Goal: Find specific page/section: Find specific page/section

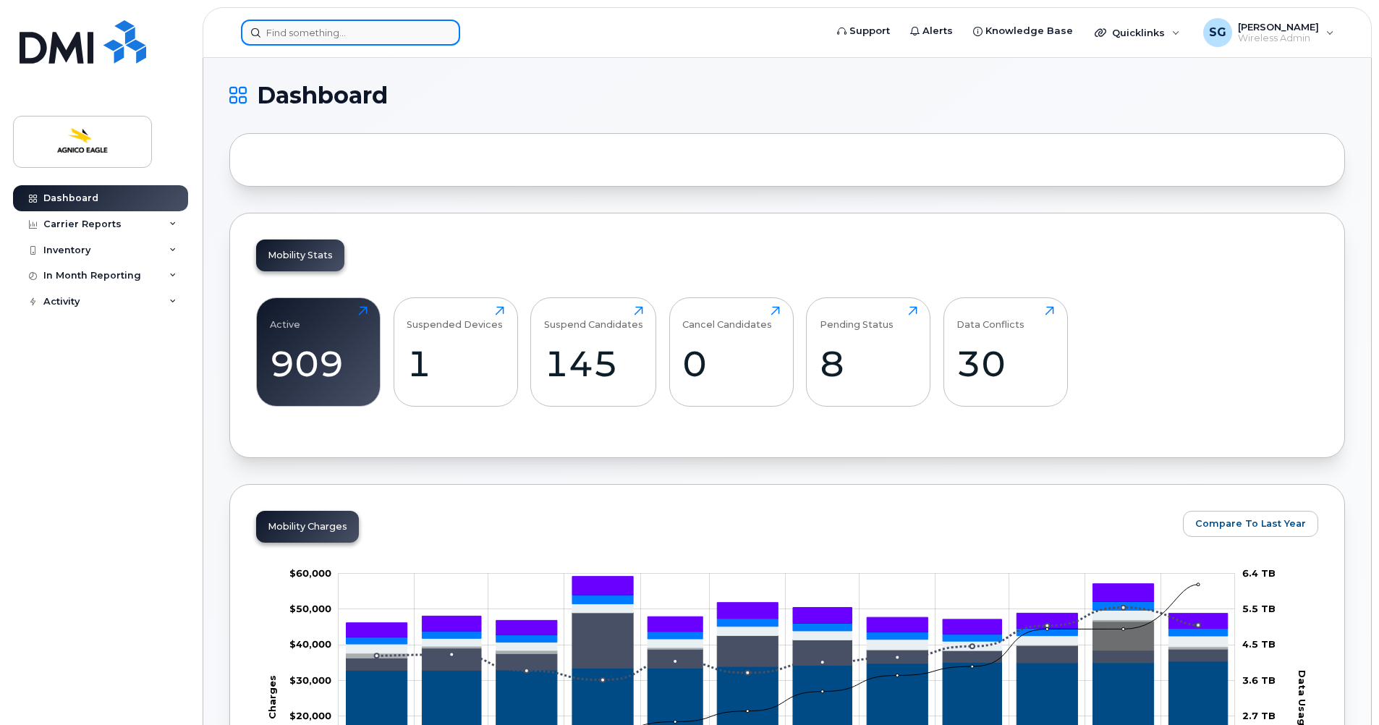
click at [335, 32] on input at bounding box center [350, 33] width 219 height 26
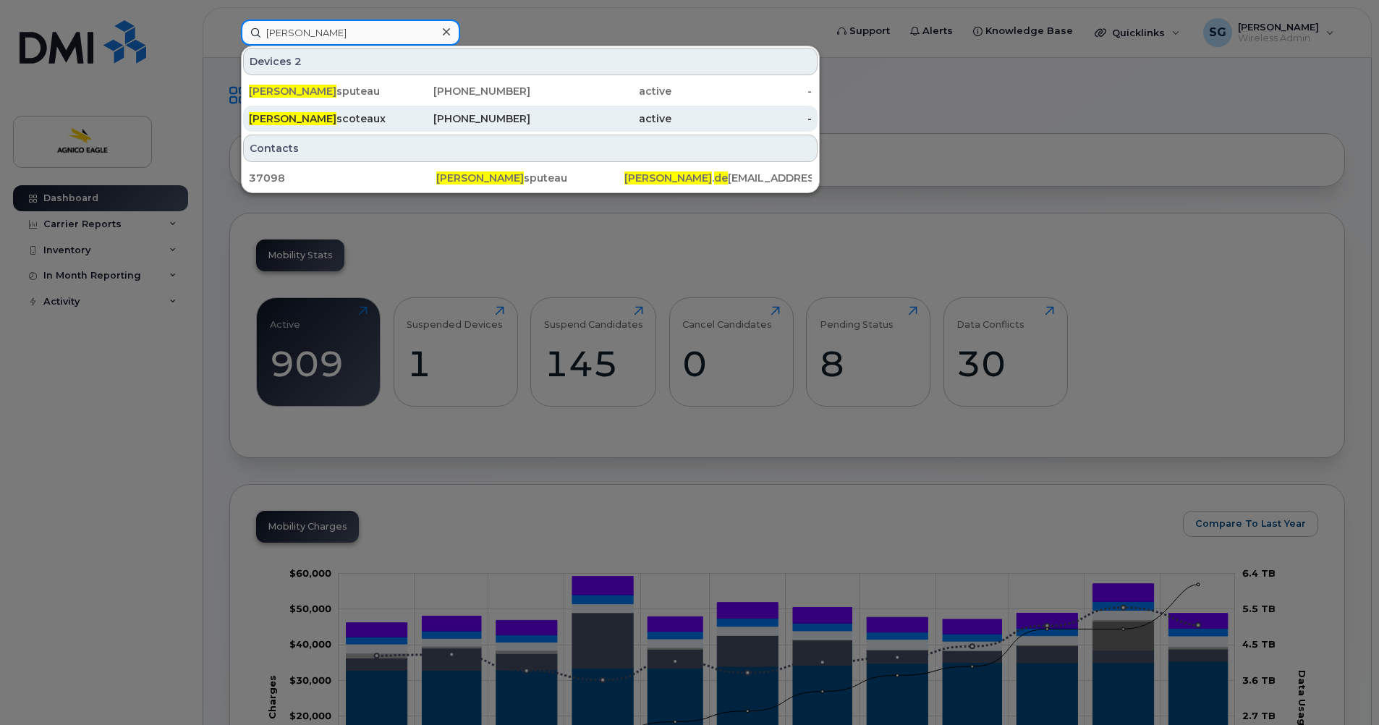
type input "patrick de"
click at [474, 120] on div "819-527-1828" at bounding box center [460, 118] width 141 height 14
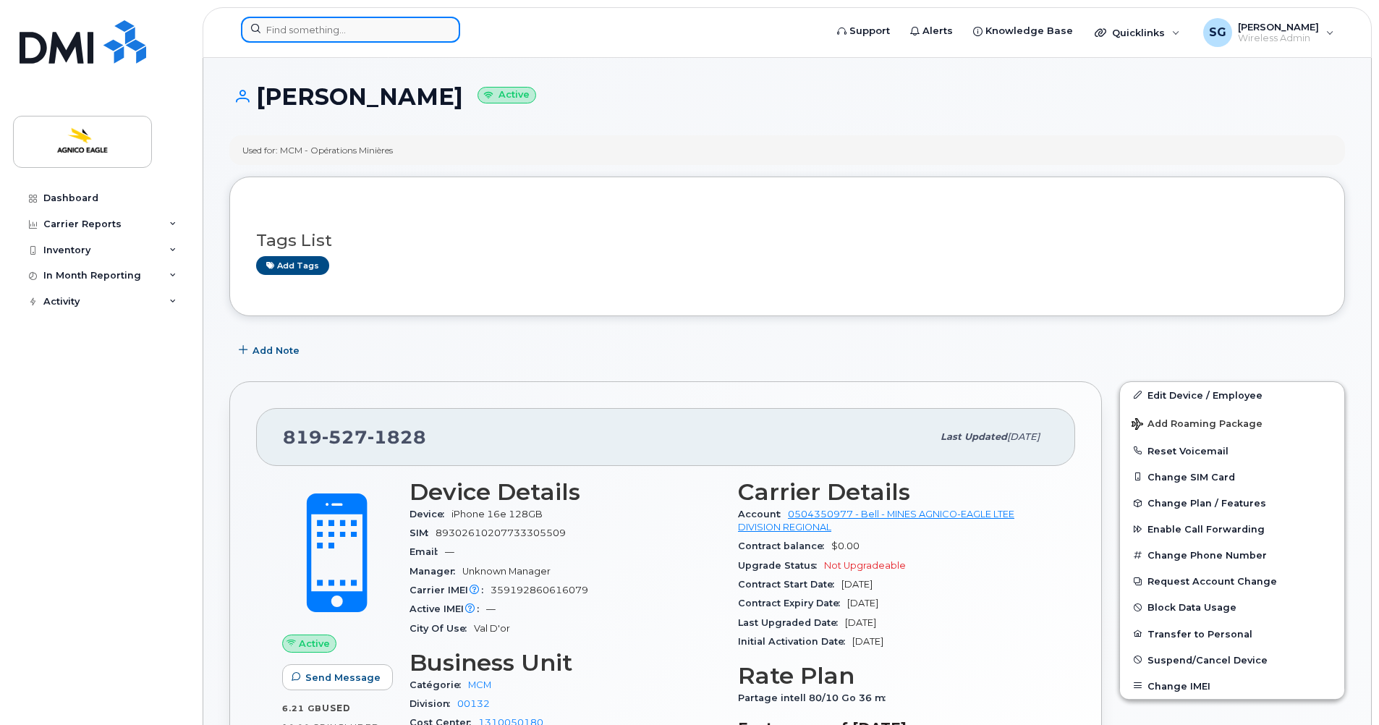
click at [311, 30] on input at bounding box center [350, 30] width 219 height 26
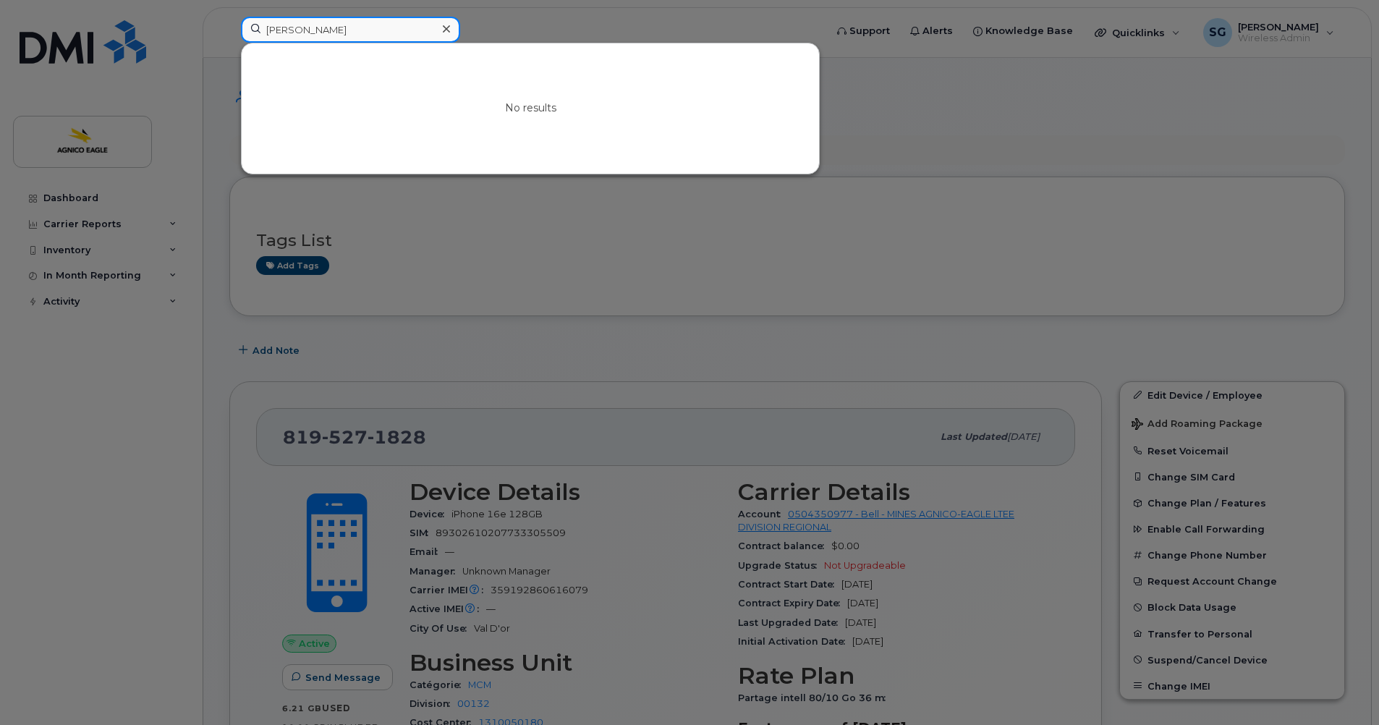
type input "[PERSON_NAME]"
click at [443, 27] on icon at bounding box center [446, 29] width 7 height 12
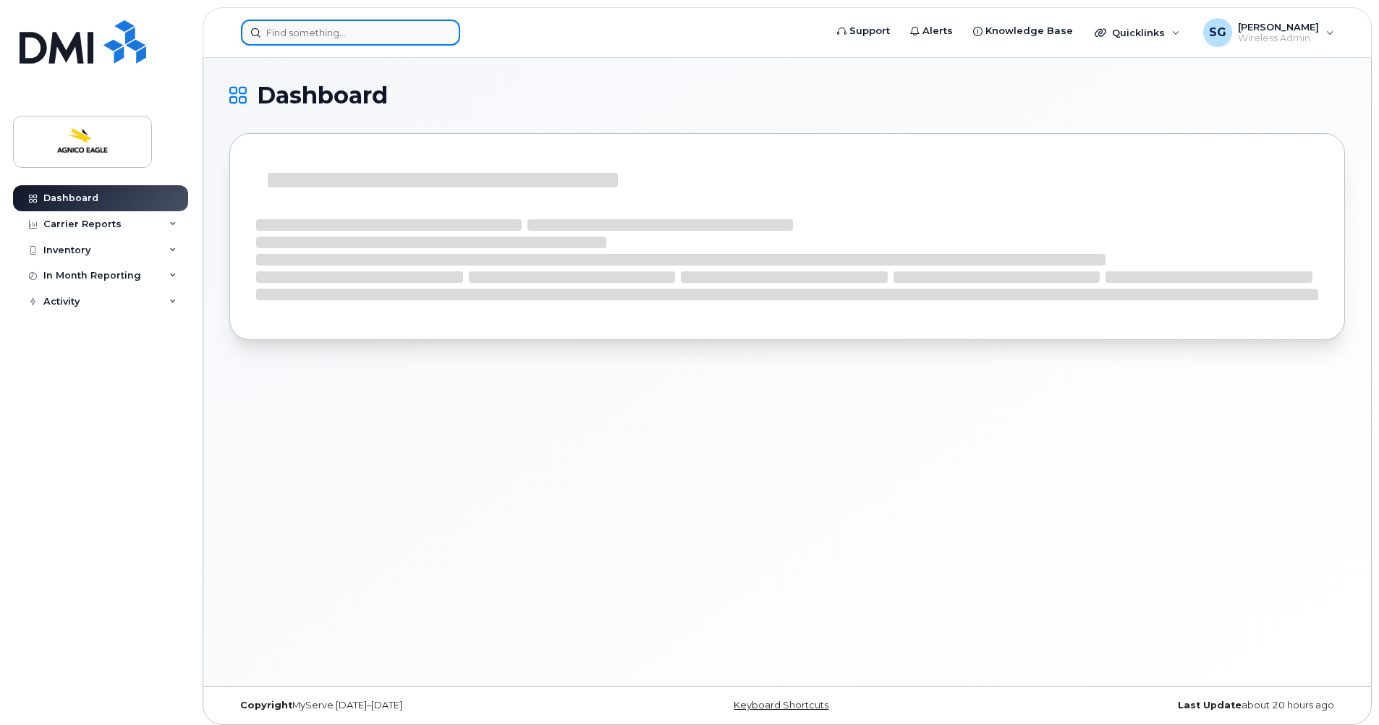
click at [376, 32] on input at bounding box center [350, 33] width 219 height 26
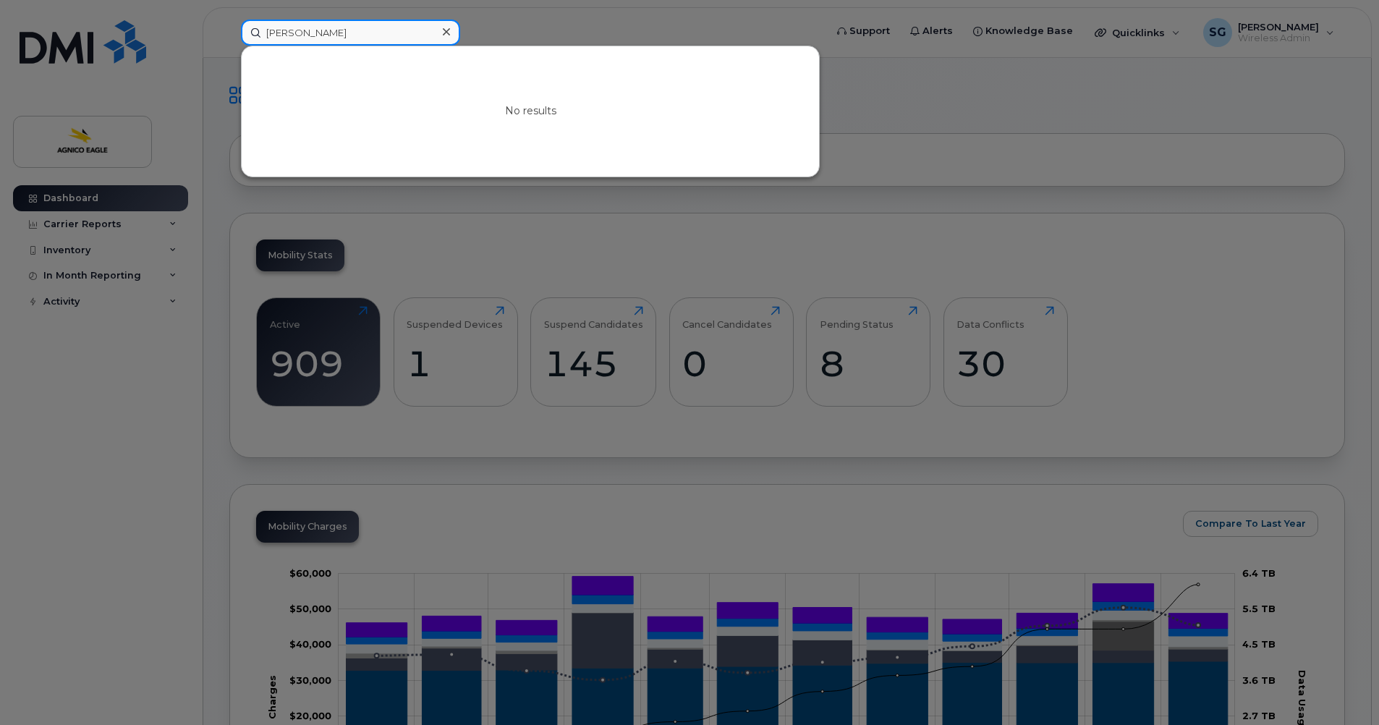
type input "[PERSON_NAME]"
click at [447, 30] on icon at bounding box center [446, 31] width 7 height 7
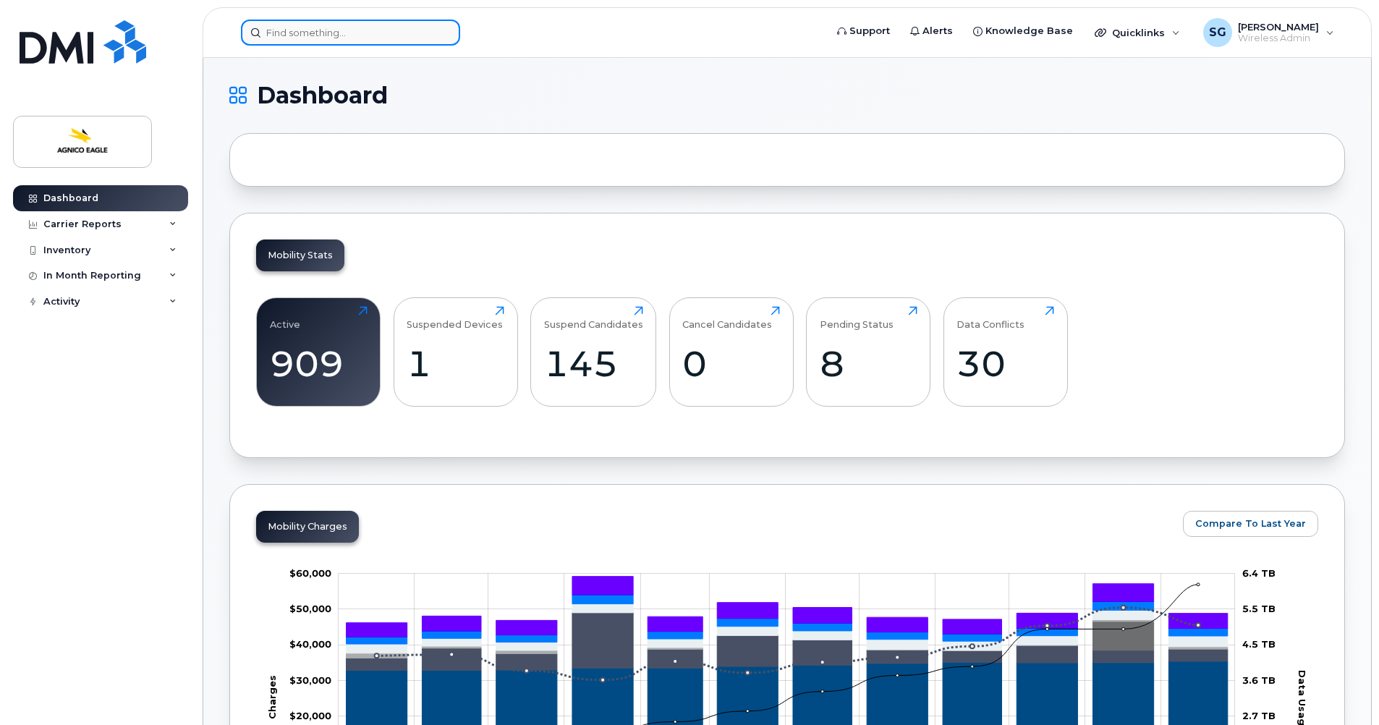
click at [357, 26] on input at bounding box center [350, 33] width 219 height 26
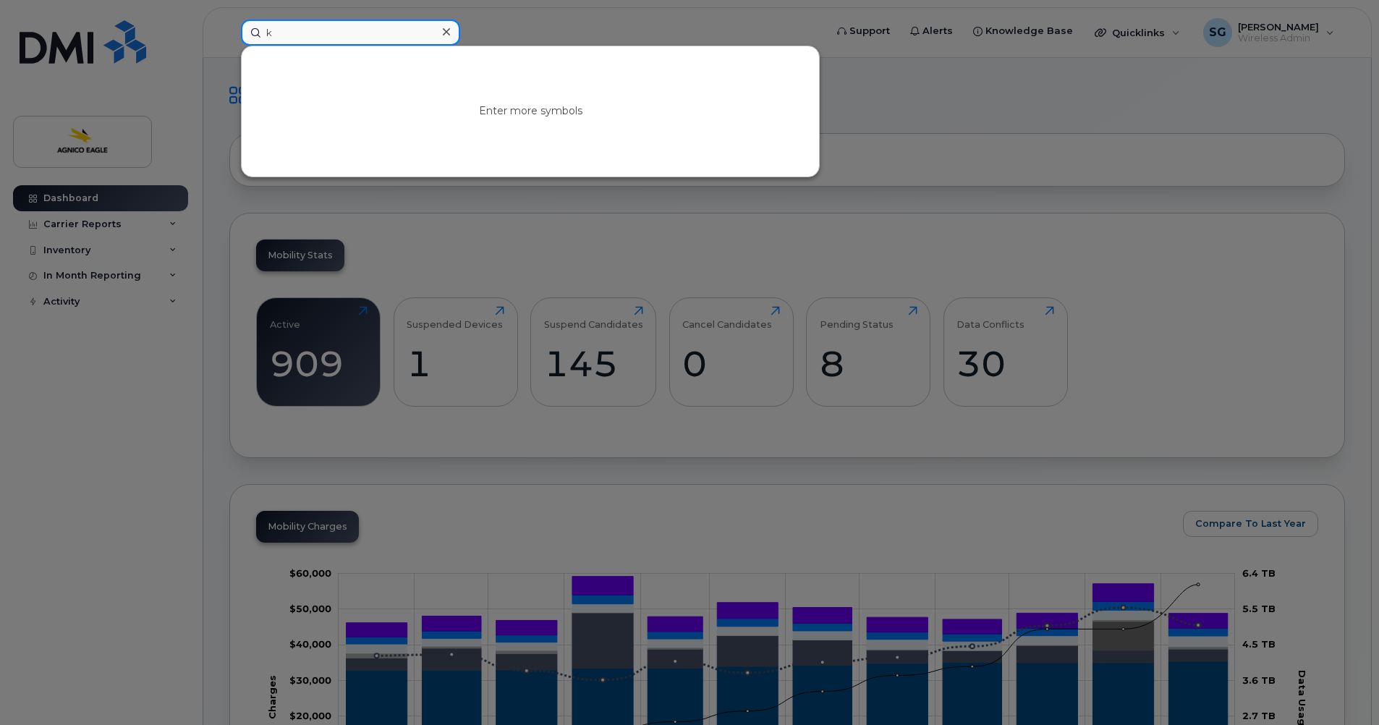
type input "k"
click at [444, 30] on icon at bounding box center [446, 31] width 7 height 7
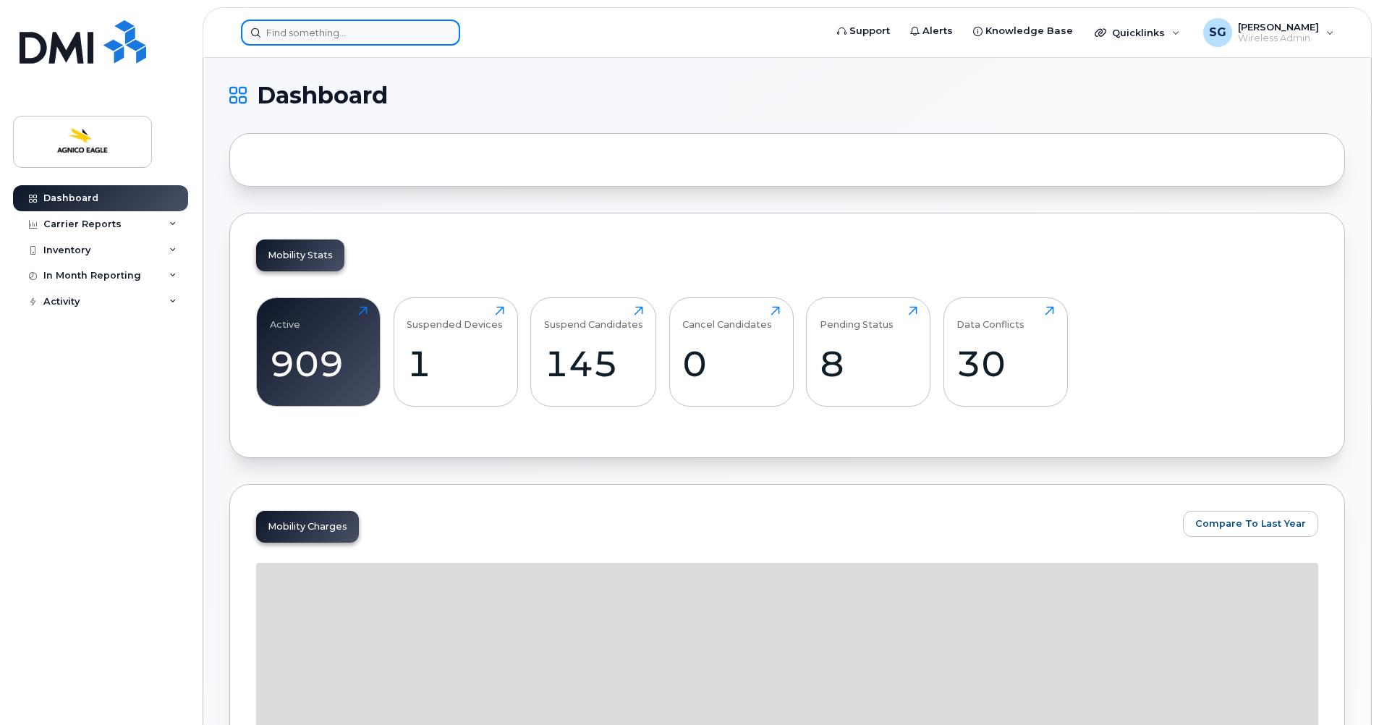
click at [322, 35] on input at bounding box center [350, 33] width 219 height 26
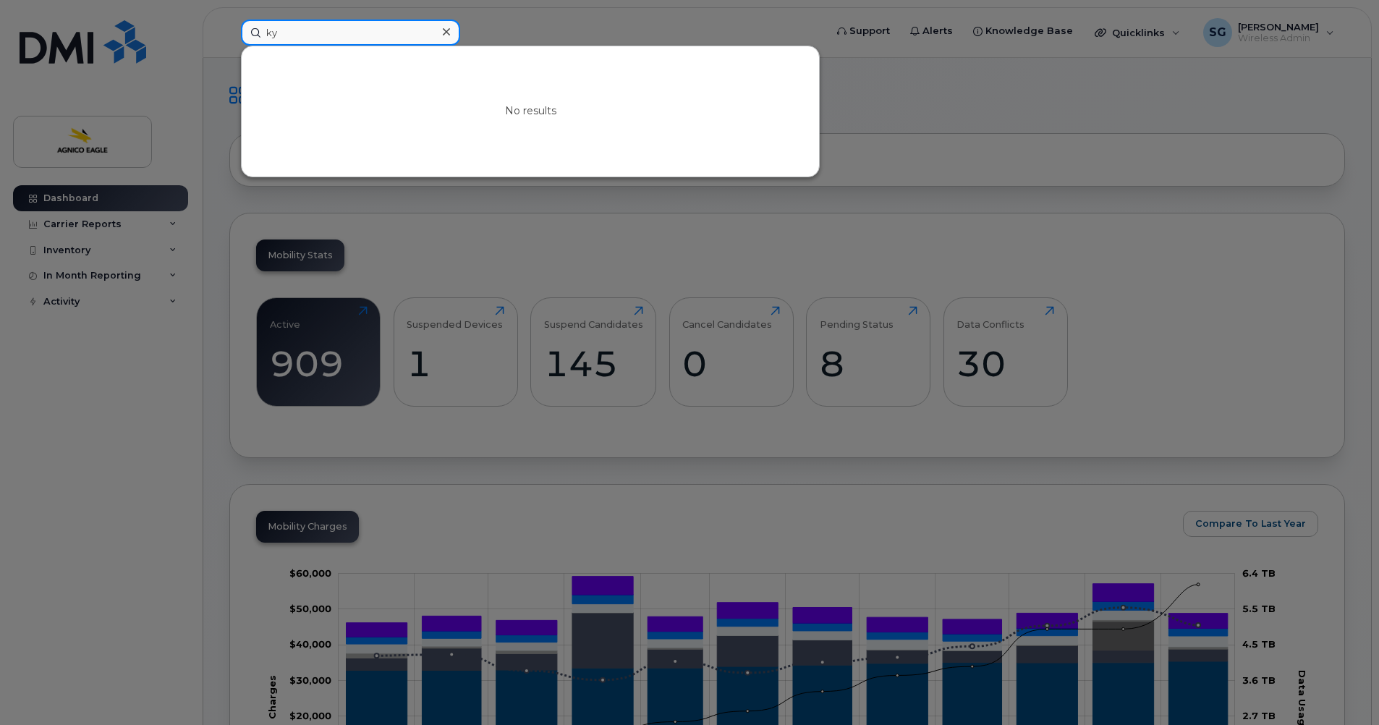
type input "k"
click at [321, 33] on input at bounding box center [350, 33] width 219 height 26
type input "[PERSON_NAME]"
click at [444, 30] on icon at bounding box center [446, 32] width 7 height 12
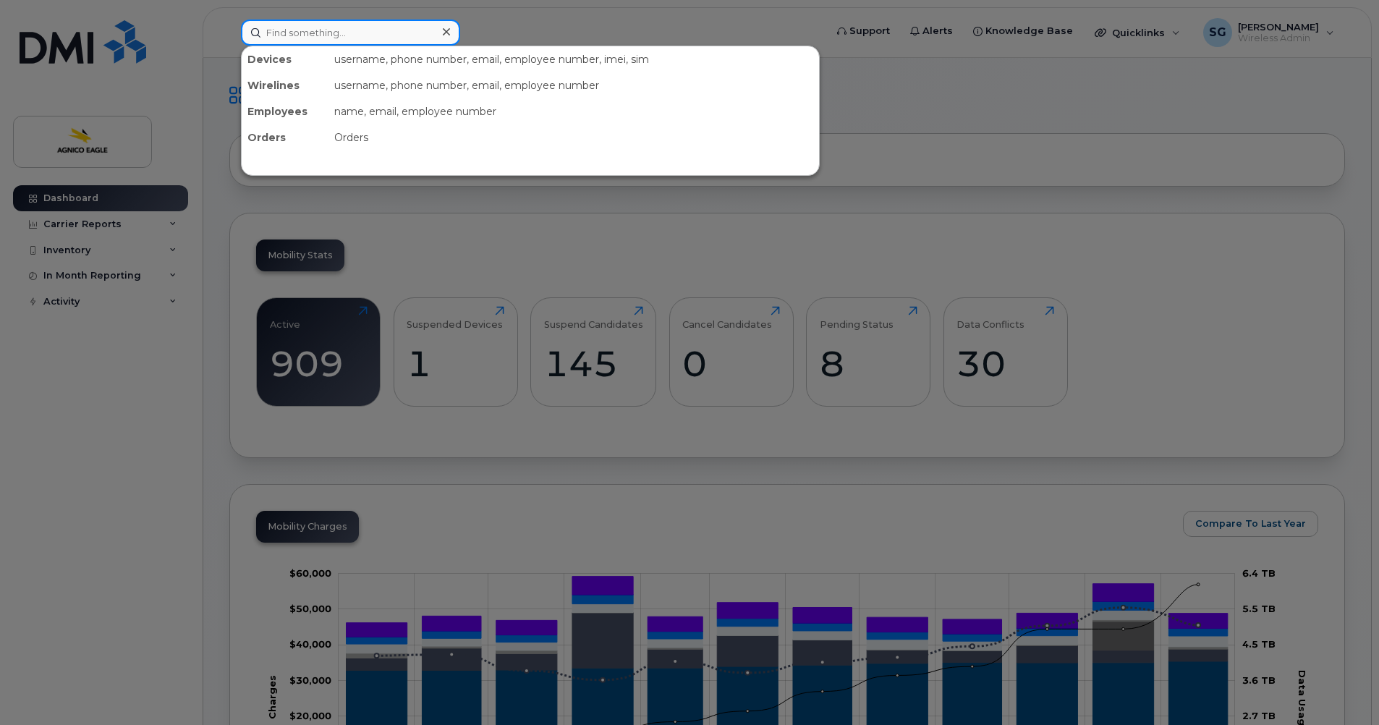
click at [355, 36] on input at bounding box center [350, 33] width 219 height 26
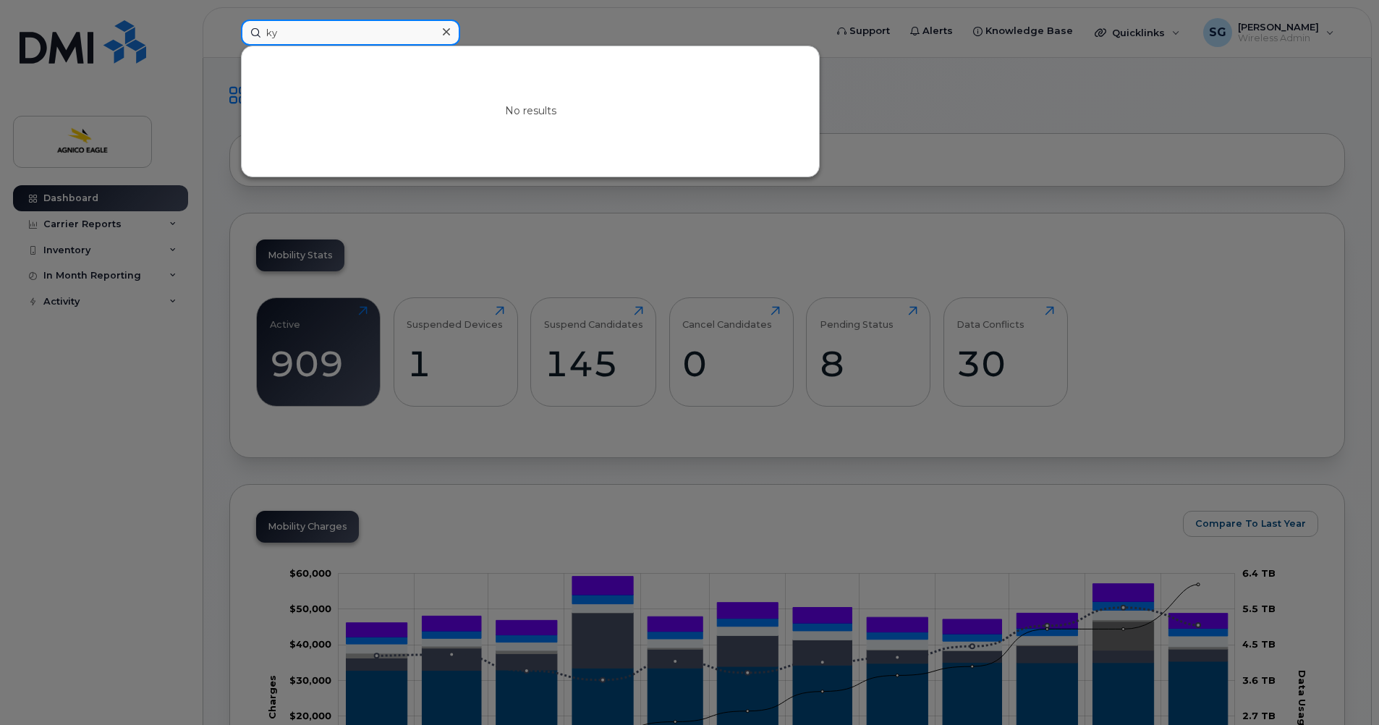
type input "k"
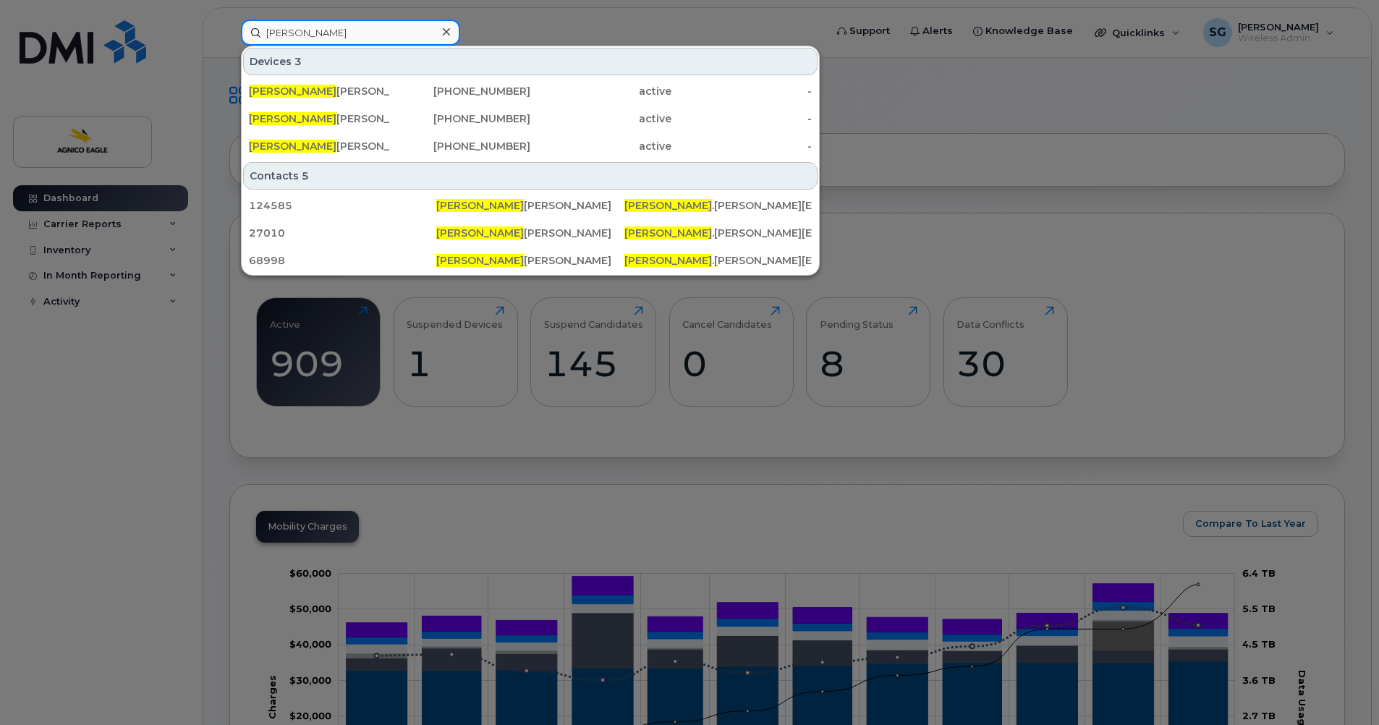
type input "[PERSON_NAME]"
click at [443, 30] on icon at bounding box center [446, 32] width 7 height 12
